Goal: Find specific page/section: Find specific page/section

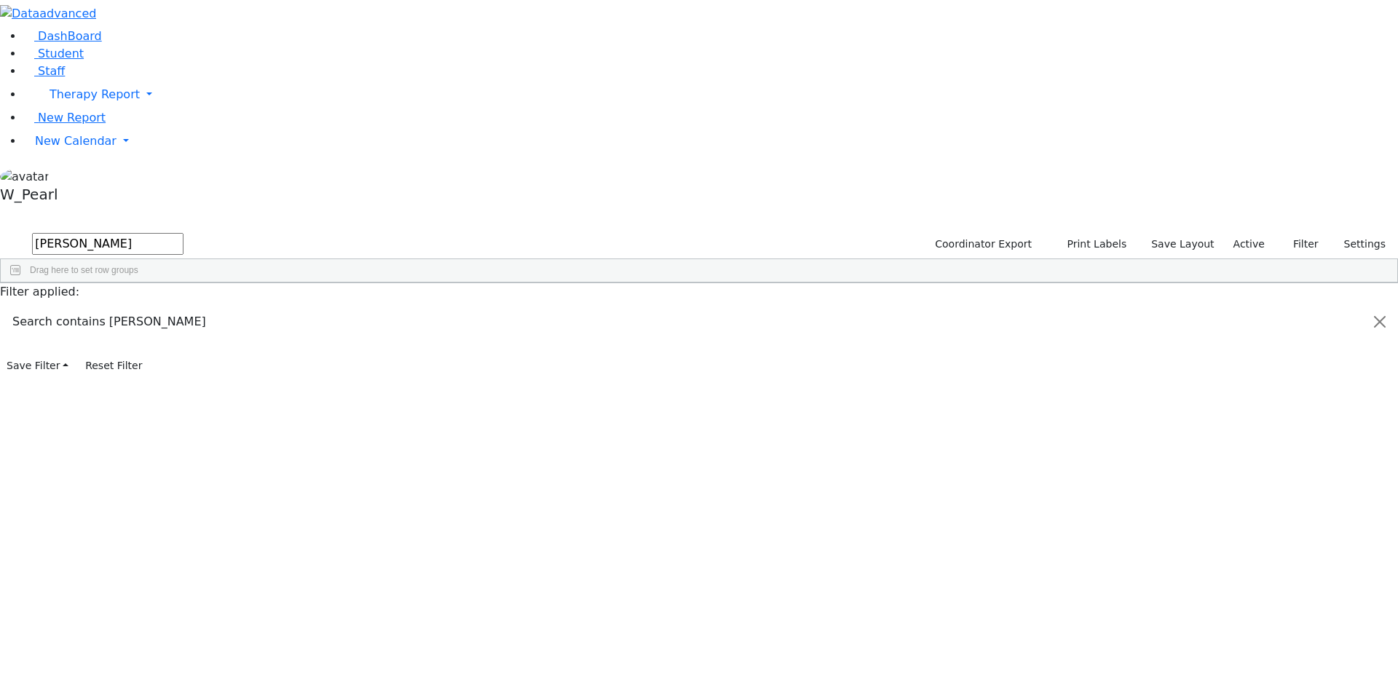
drag, startPoint x: 339, startPoint y: 59, endPoint x: -275, endPoint y: -34, distance: 621.5
click at [0, 0] on html "Printing Please wait. Remaining time 10 seconds. Print Schedule Options Show Bi…" at bounding box center [699, 188] width 1398 height 377
type input "whi"
click at [65, 78] on link "Staff" at bounding box center [44, 71] width 42 height 14
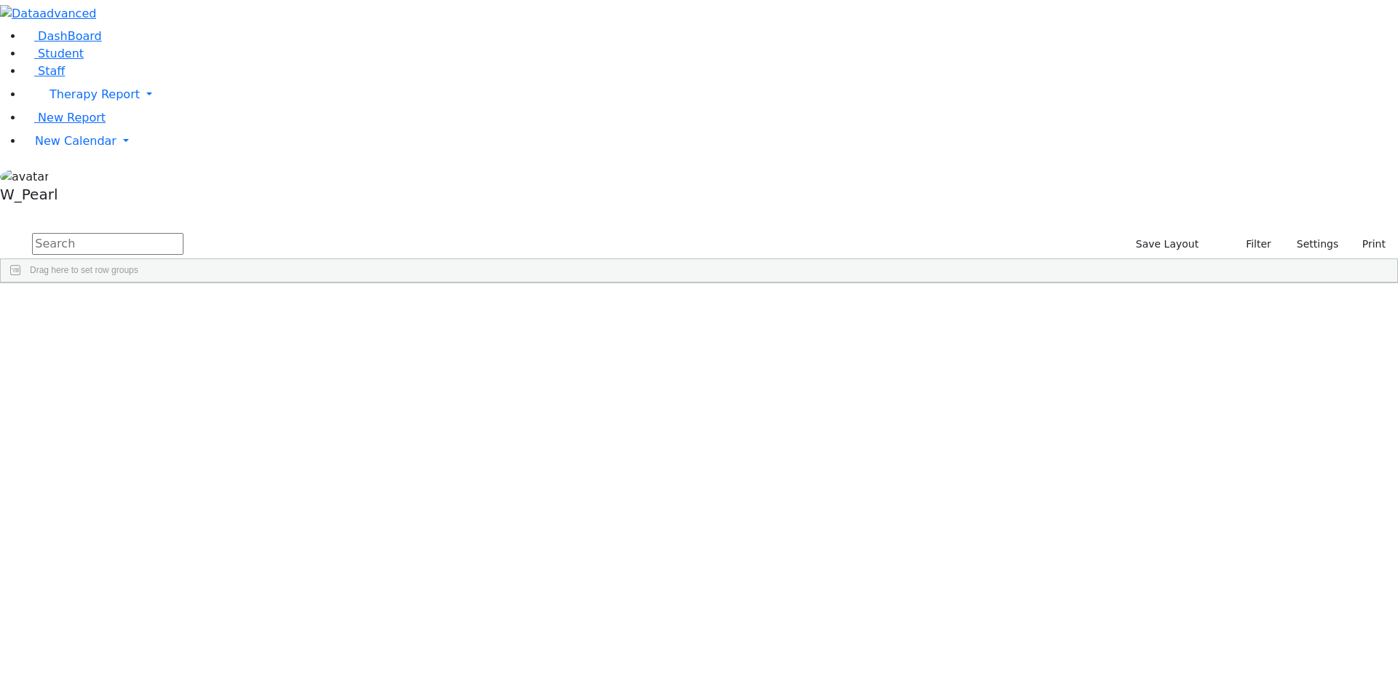
click at [183, 233] on input "text" at bounding box center [107, 244] width 151 height 22
drag, startPoint x: 344, startPoint y: 62, endPoint x: -652, endPoint y: -33, distance: 1001.3
click at [0, 0] on html "Printing Please wait. Remaining time 10 seconds. Print Schedule Options Show Bi…" at bounding box center [699, 188] width 1398 height 377
click at [261, 307] on div "Brana" at bounding box center [218, 317] width 86 height 20
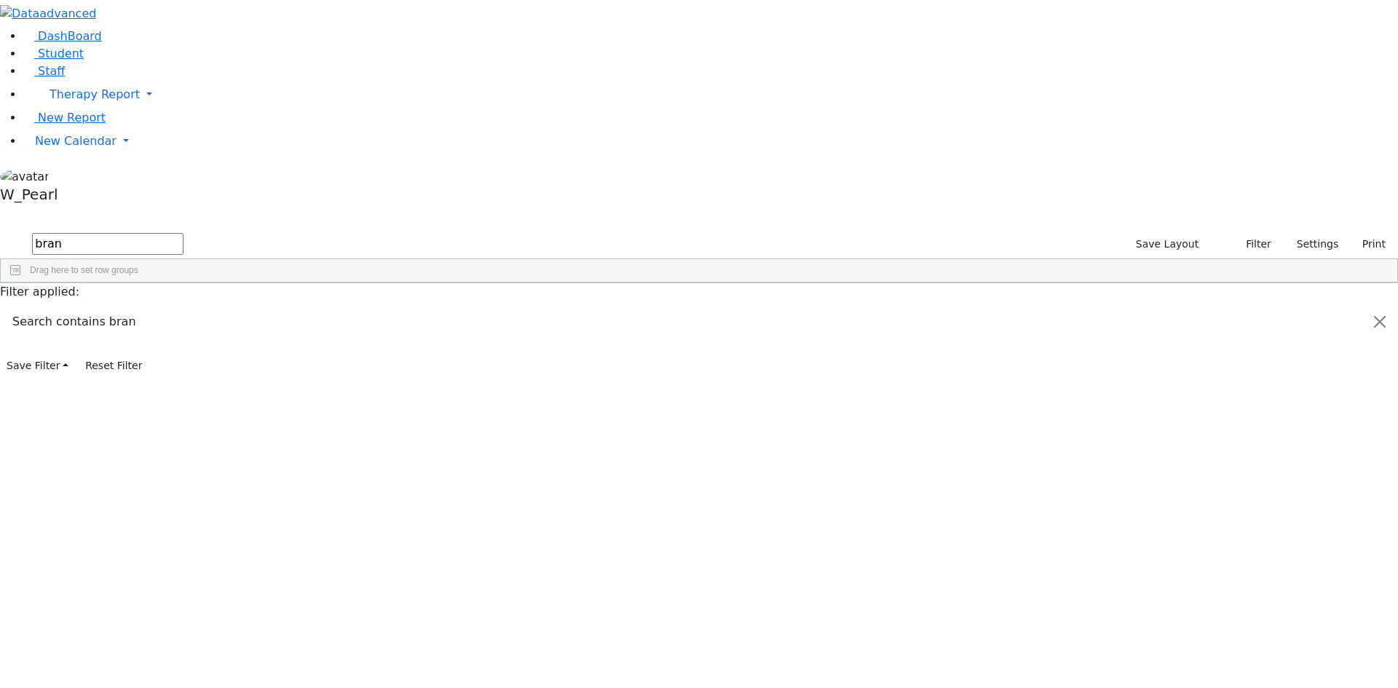
click at [261, 307] on div "Brana" at bounding box center [218, 317] width 86 height 20
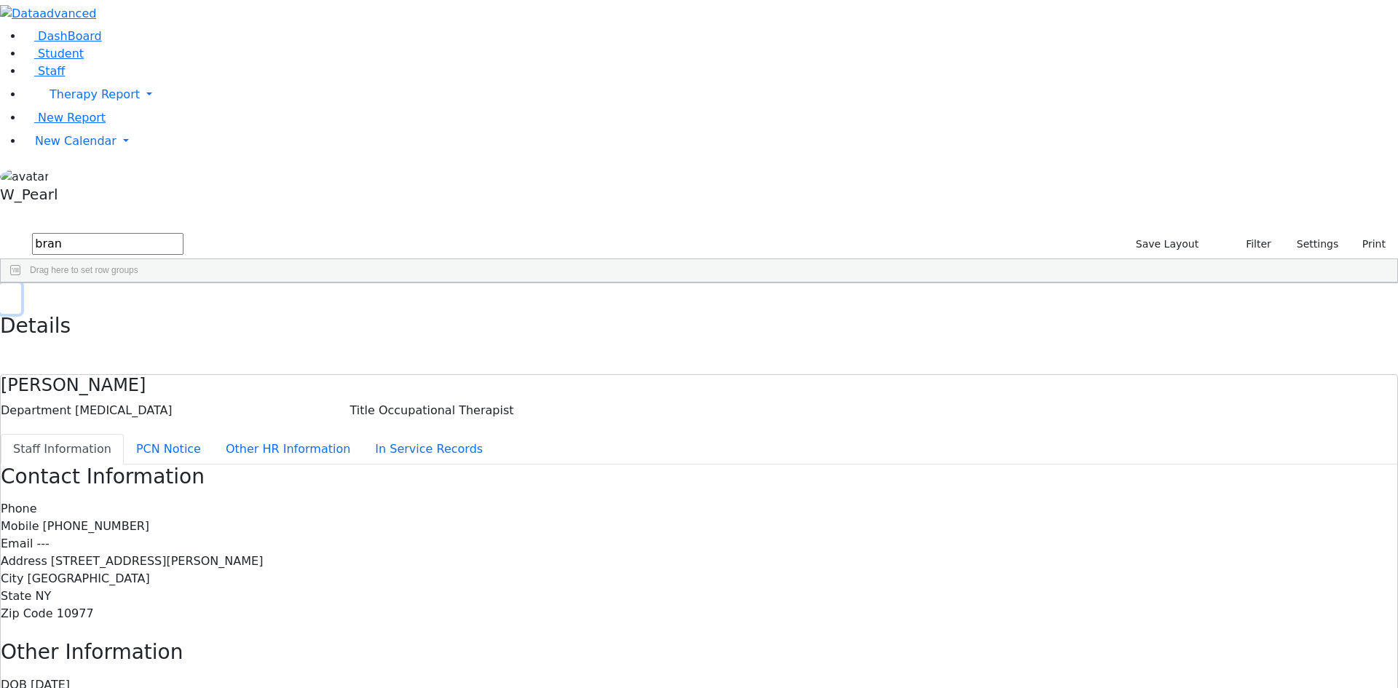
click at [7, 294] on use "button" at bounding box center [7, 294] width 0 height 0
click at [347, 307] on div "Occupational Therapist" at bounding box center [304, 317] width 86 height 20
click at [21, 283] on button "button" at bounding box center [10, 298] width 21 height 31
drag, startPoint x: 234, startPoint y: 64, endPoint x: 1, endPoint y: 63, distance: 233.7
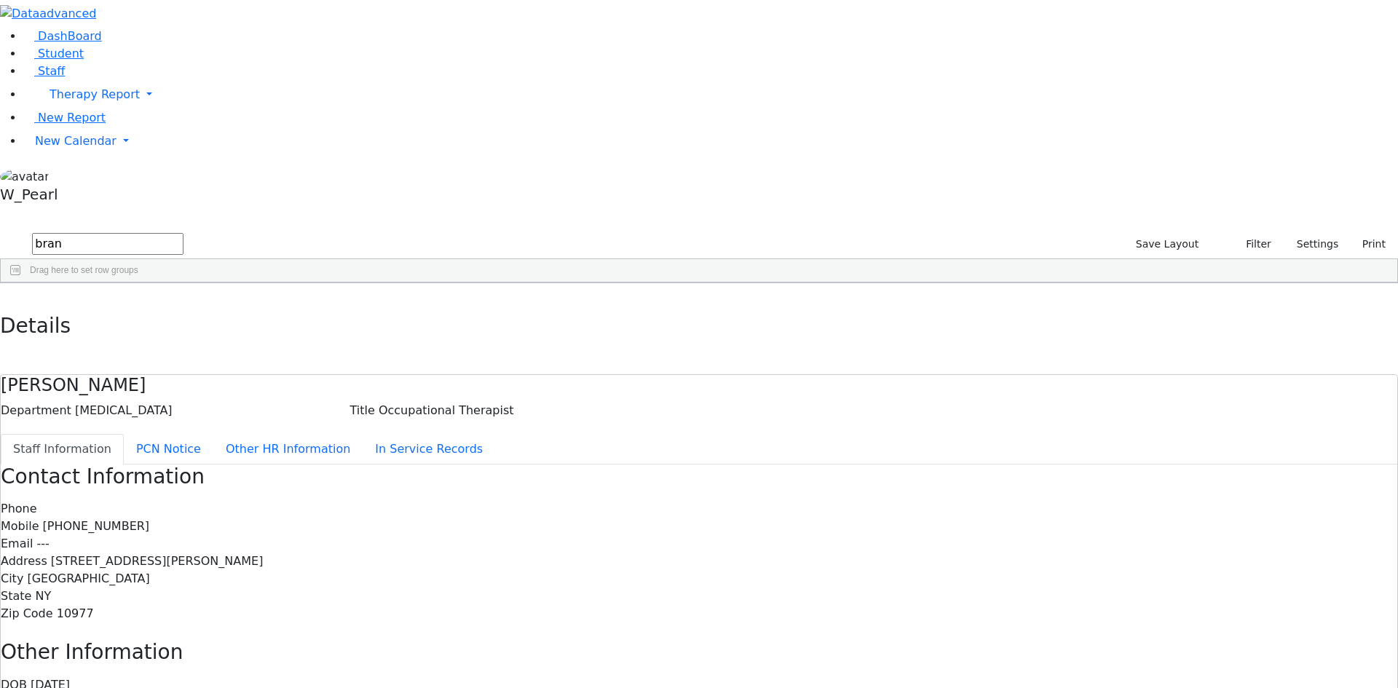
click at [1, 63] on div "DashBoard Student Staff Therapy Report Student Old Calendar Report" at bounding box center [699, 455] width 1398 height 911
type input "[PERSON_NAME]"
click at [261, 307] on div "[PERSON_NAME]" at bounding box center [218, 317] width 86 height 20
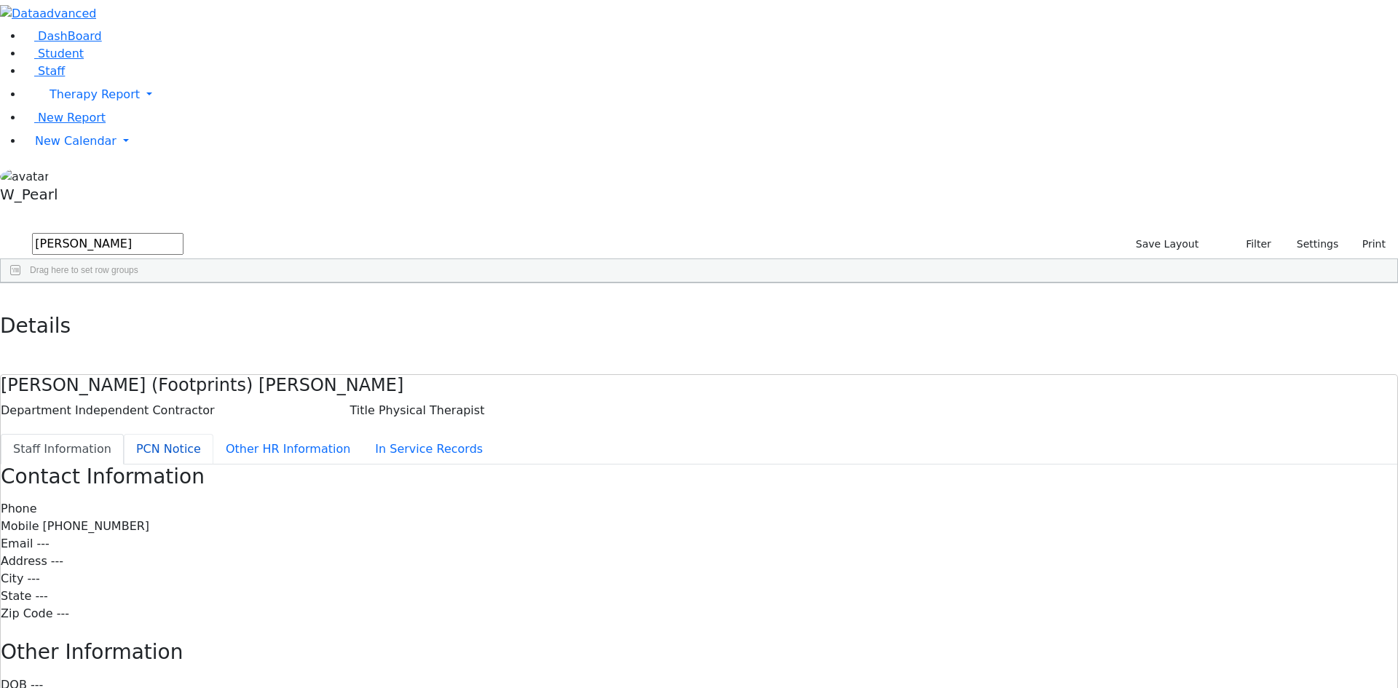
click at [213, 434] on button "PCN Notice" at bounding box center [169, 449] width 90 height 31
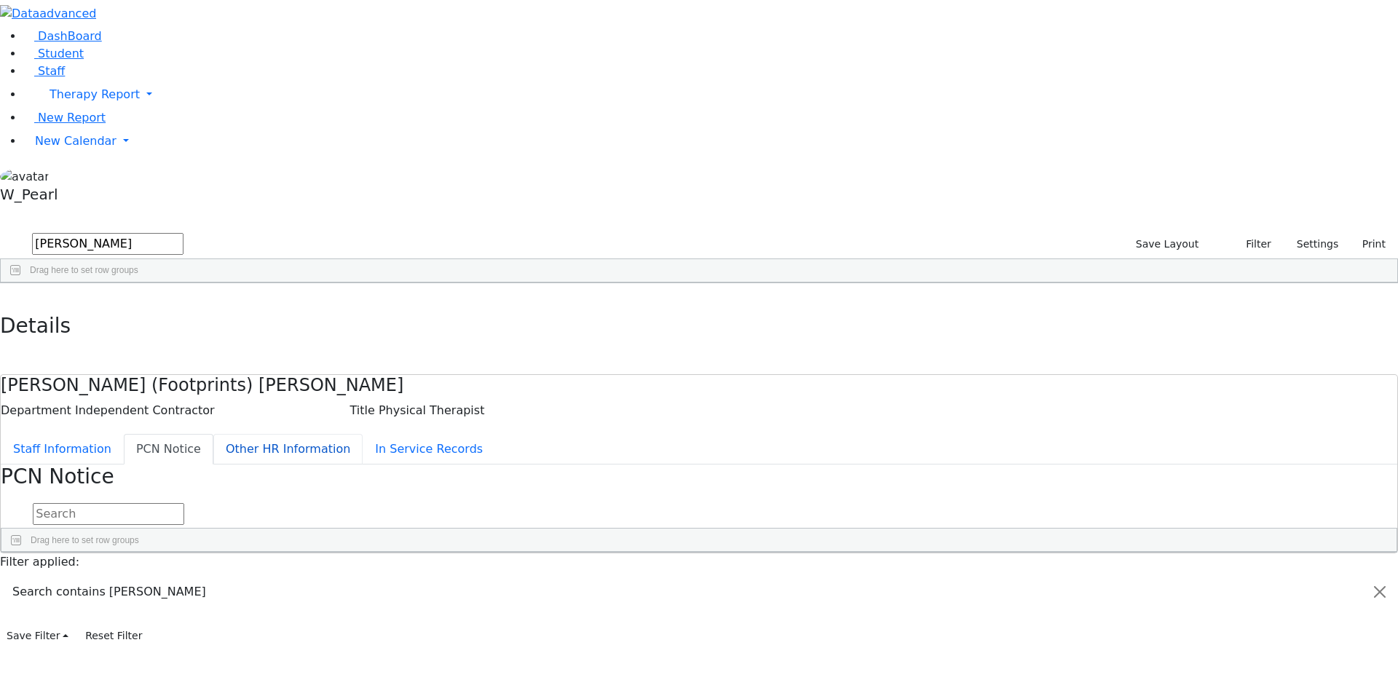
click at [313, 434] on button "Other HR Information" at bounding box center [287, 449] width 149 height 31
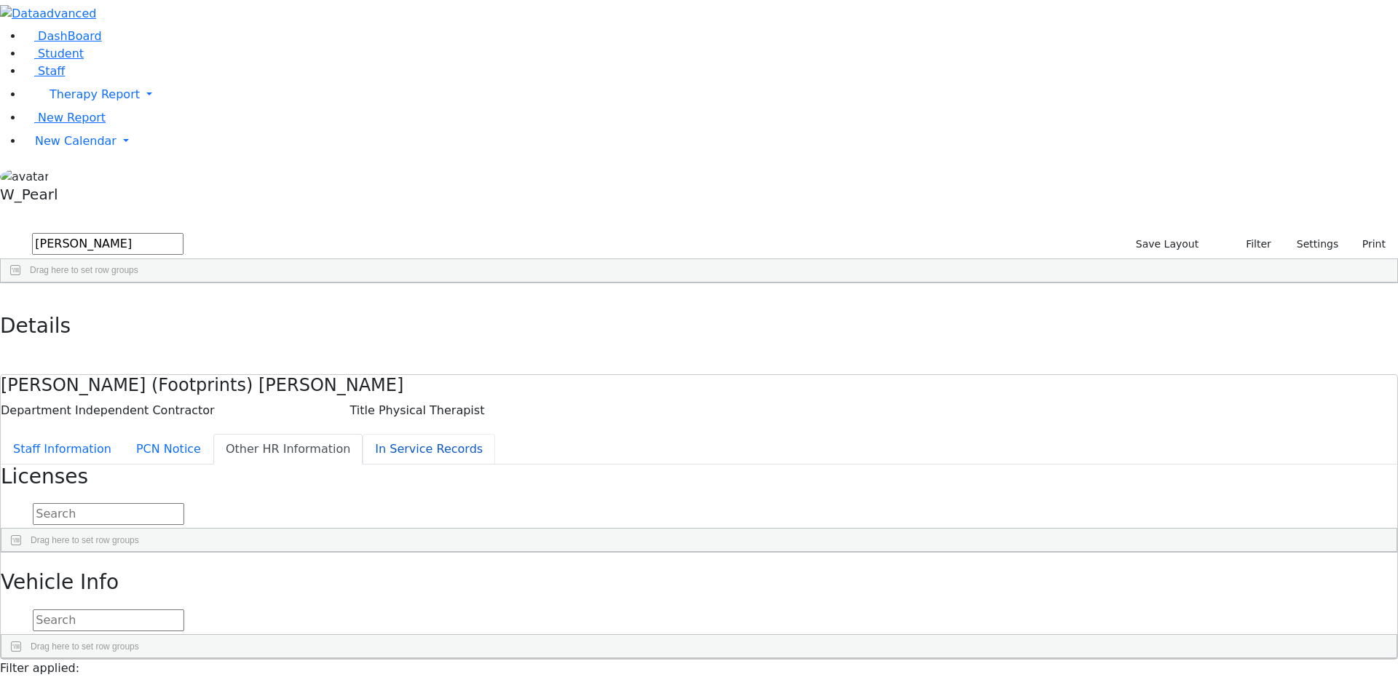
click at [363, 434] on button "In Service Records" at bounding box center [429, 449] width 133 height 31
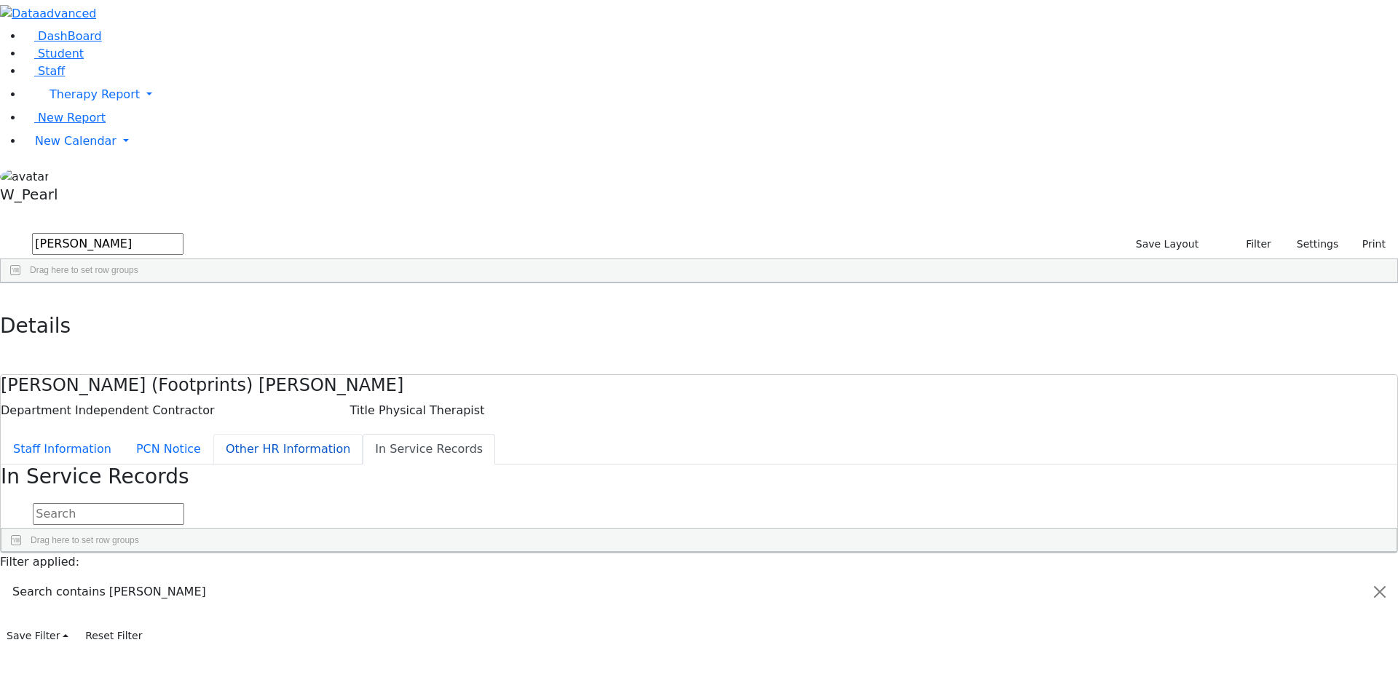
click at [329, 434] on button "Other HR Information" at bounding box center [287, 449] width 149 height 31
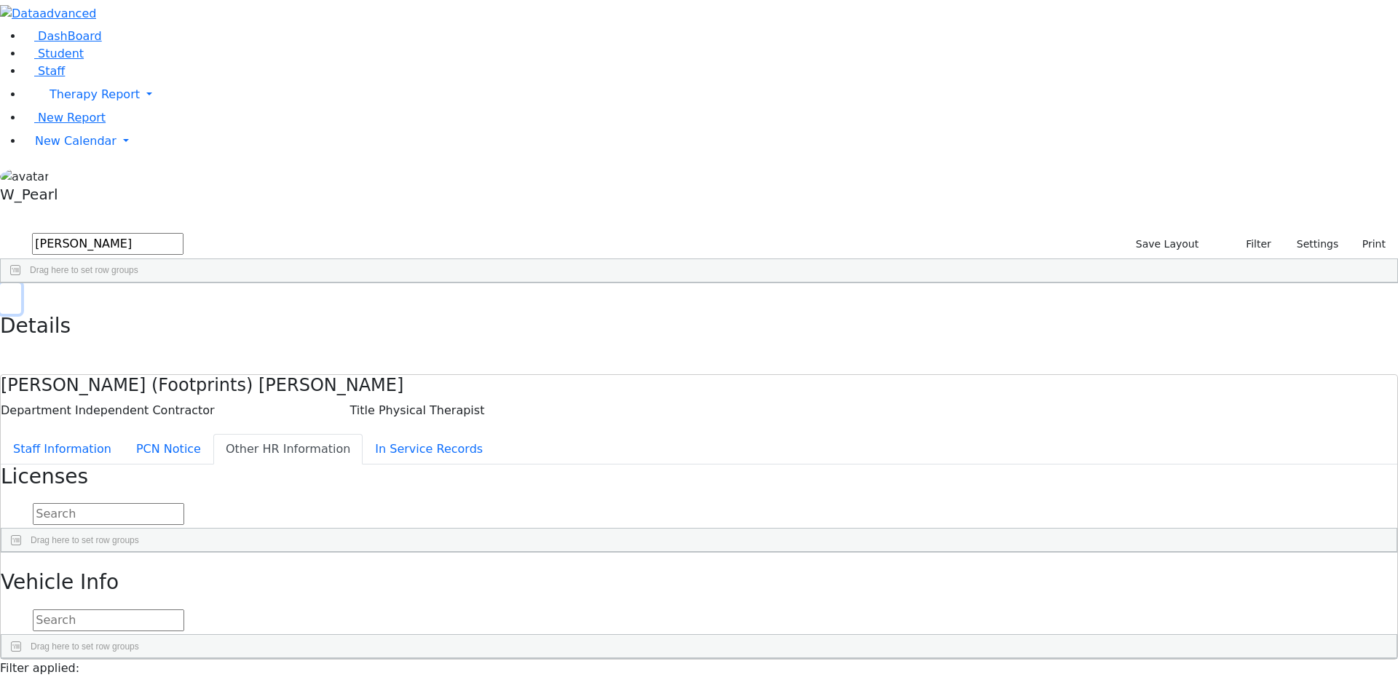
click at [21, 283] on button "button" at bounding box center [10, 298] width 21 height 31
